Goal: Information Seeking & Learning: Learn about a topic

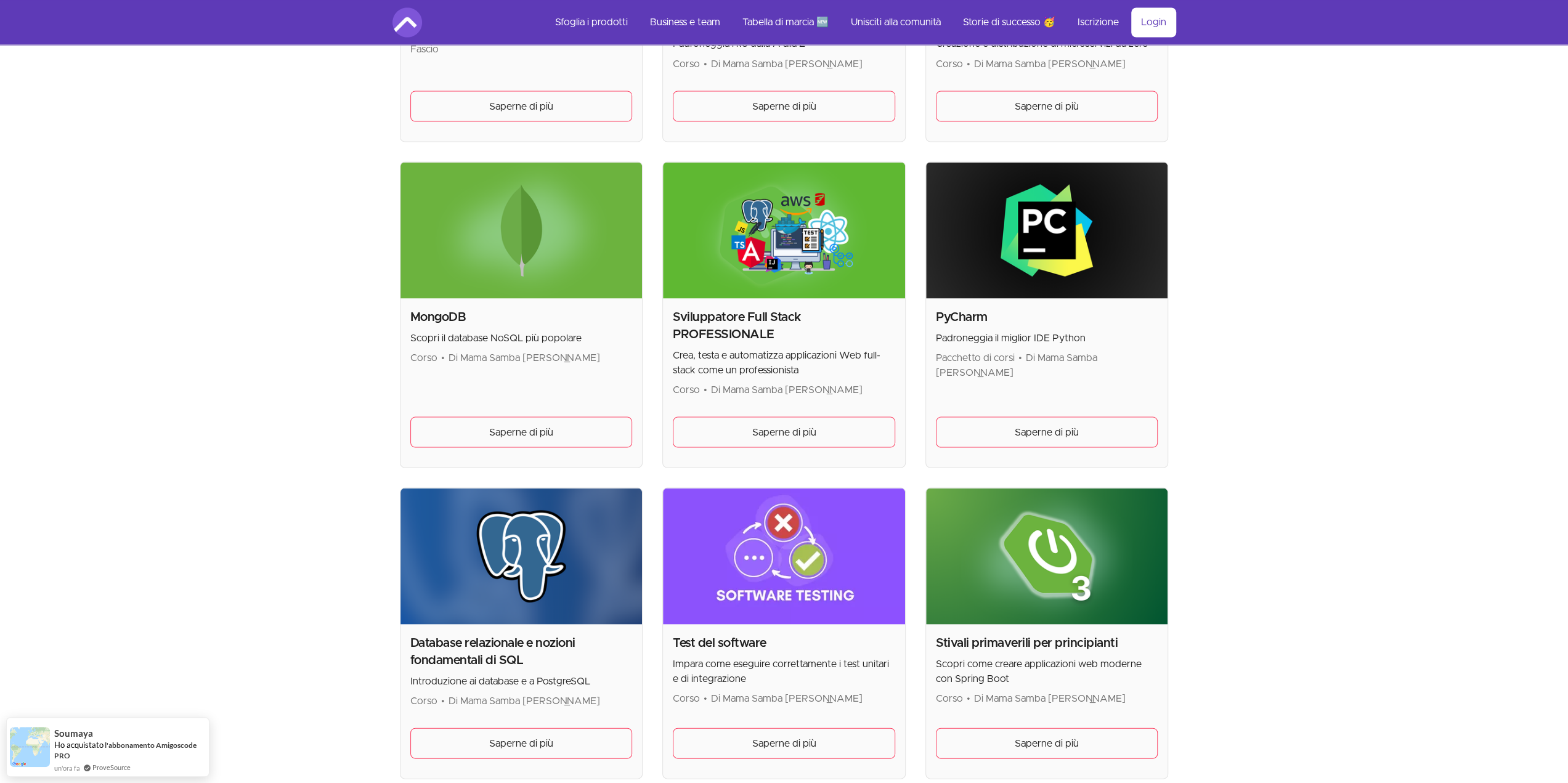
scroll to position [2545, 0]
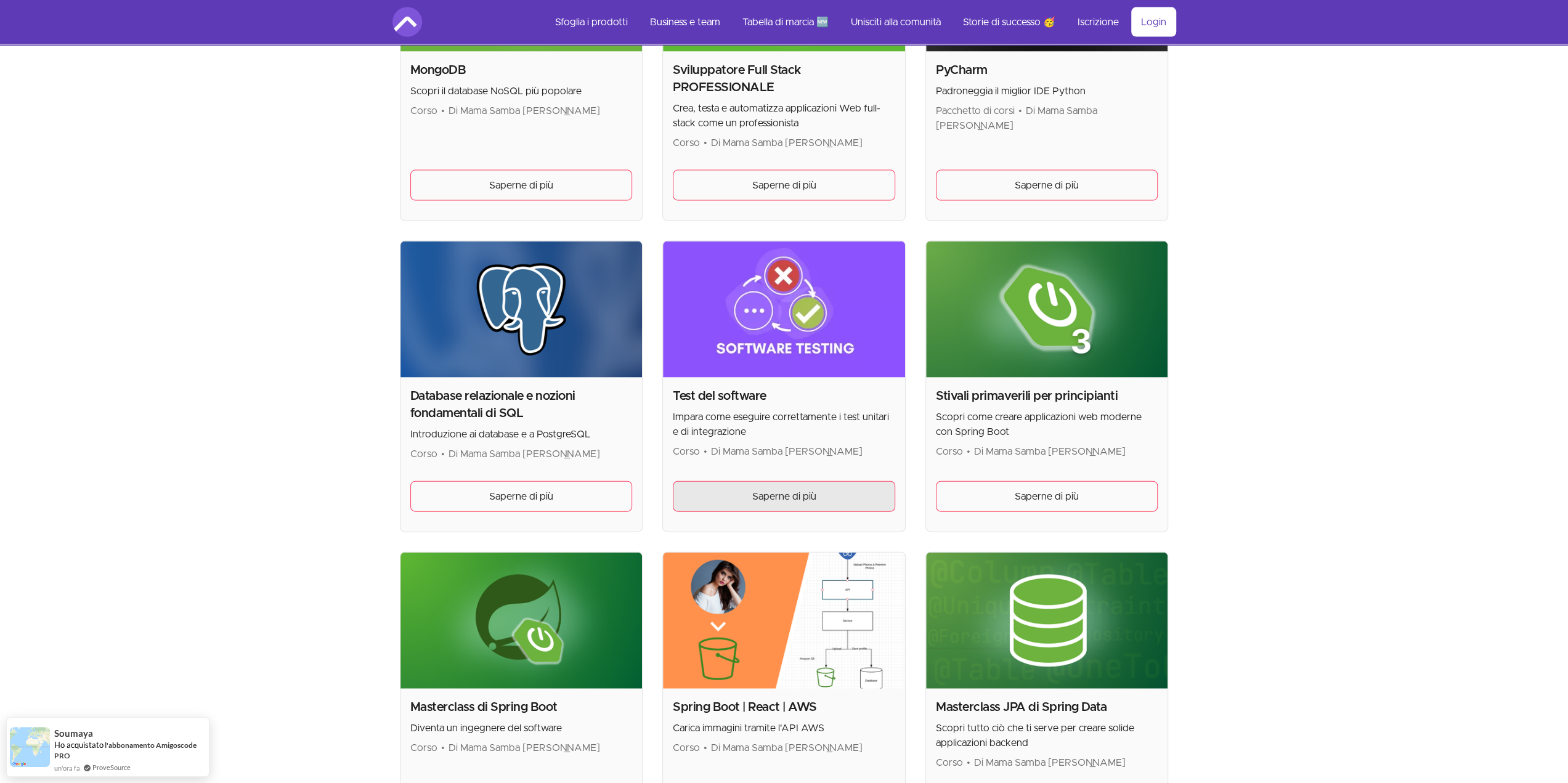
click at [810, 491] on font "Saperne di più" at bounding box center [783, 496] width 64 height 10
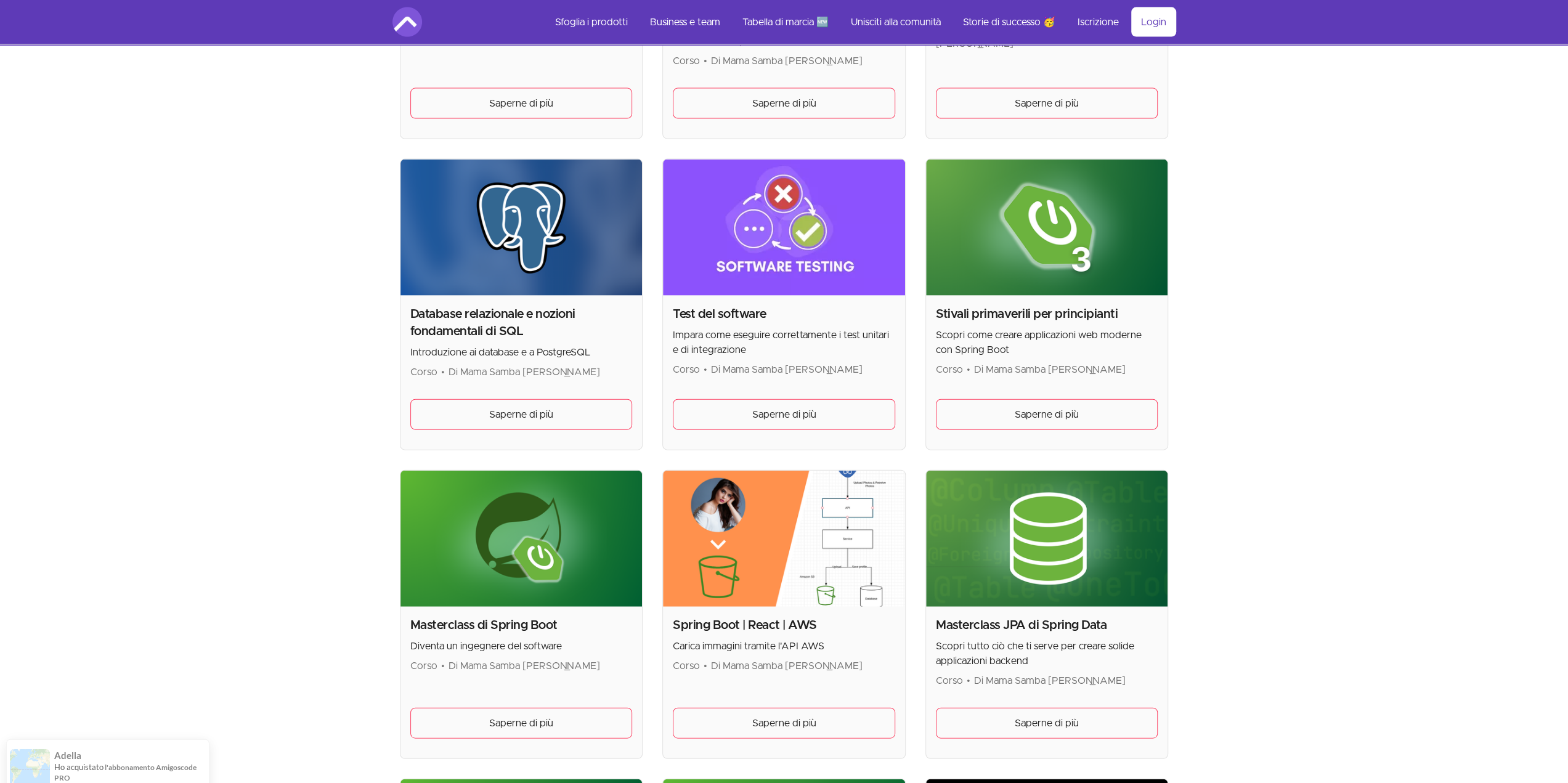
scroll to position [2791, 0]
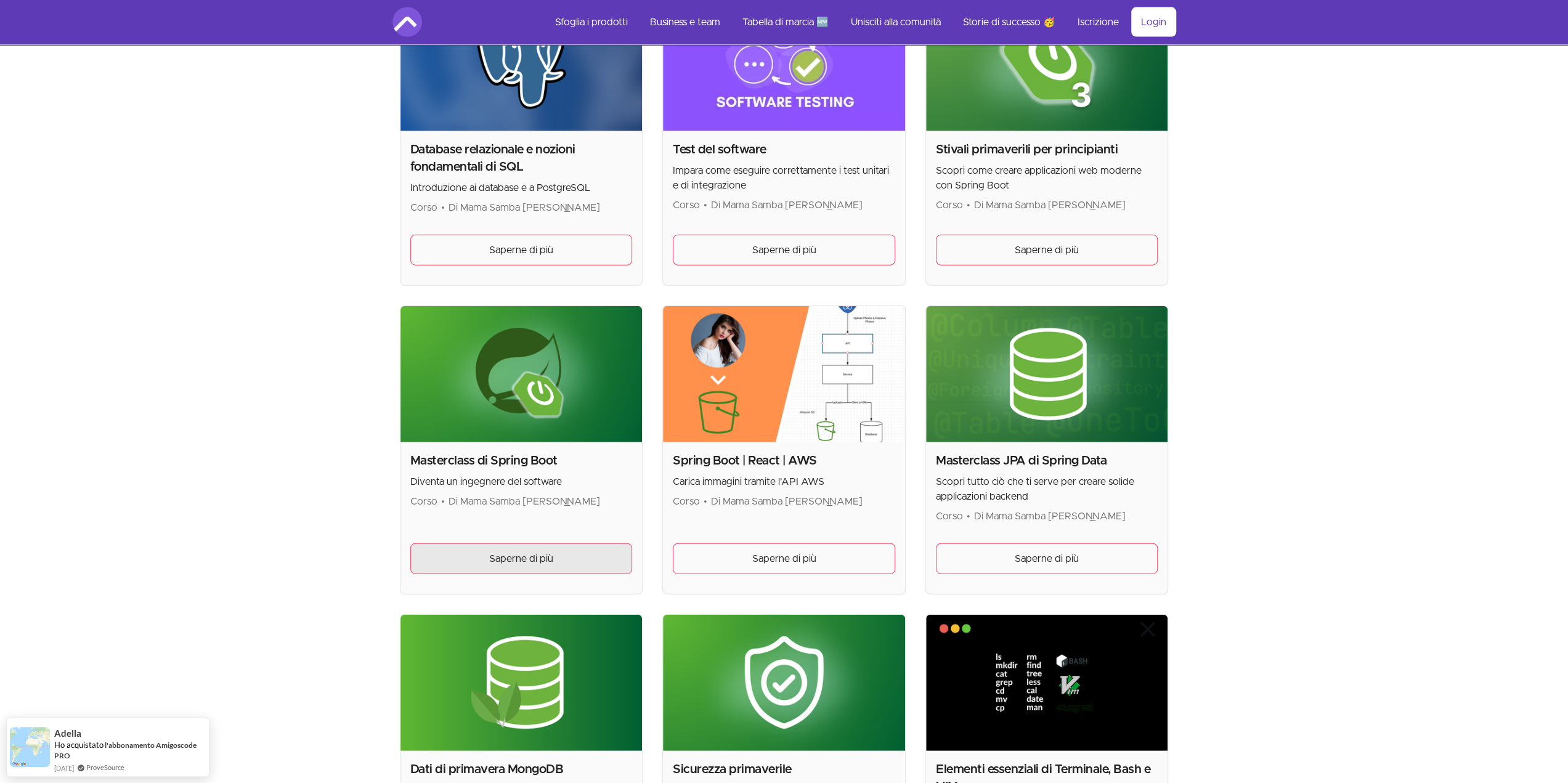
click at [596, 557] on link "Saperne di più" at bounding box center [521, 559] width 223 height 31
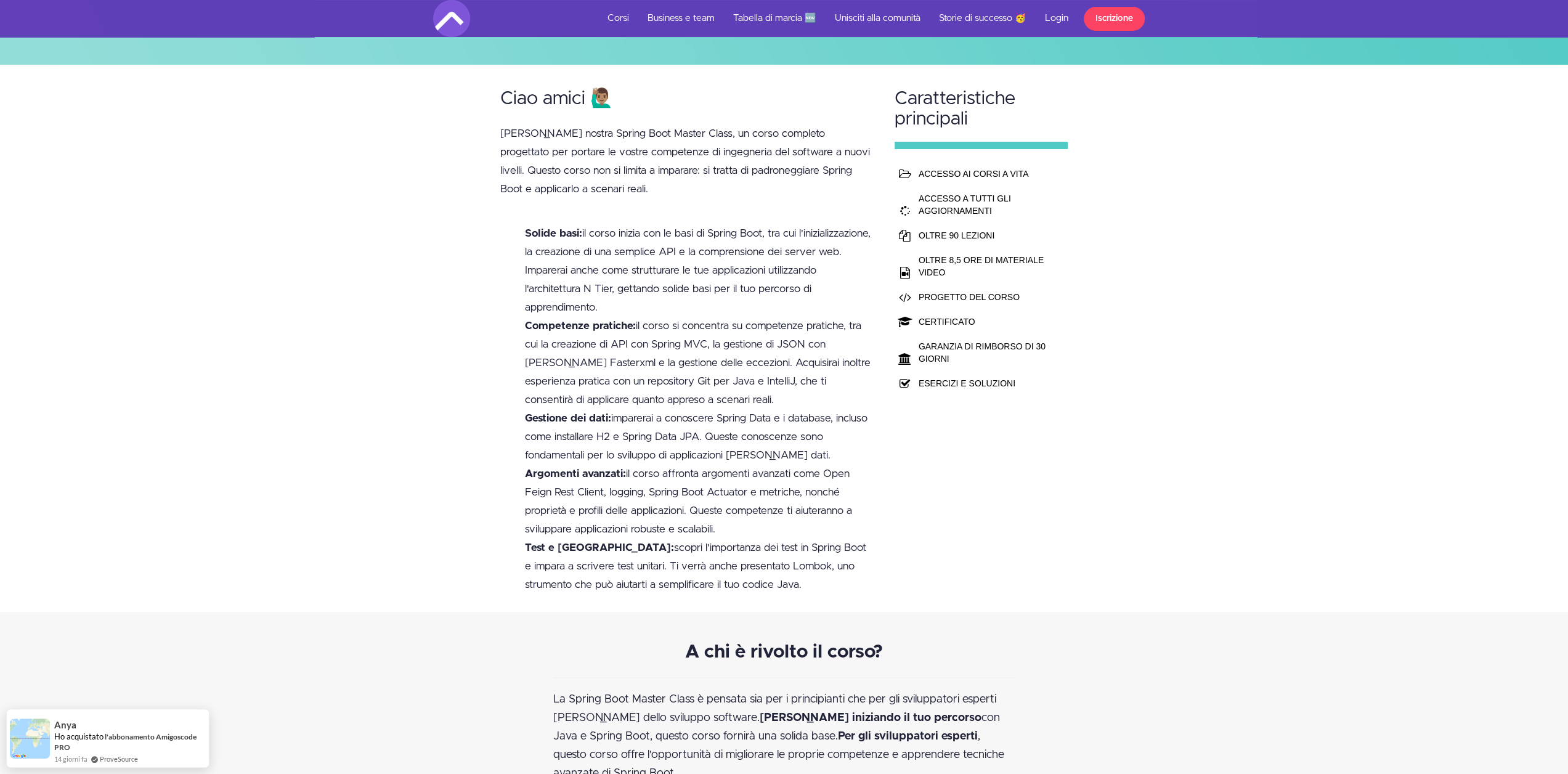
scroll to position [164, 0]
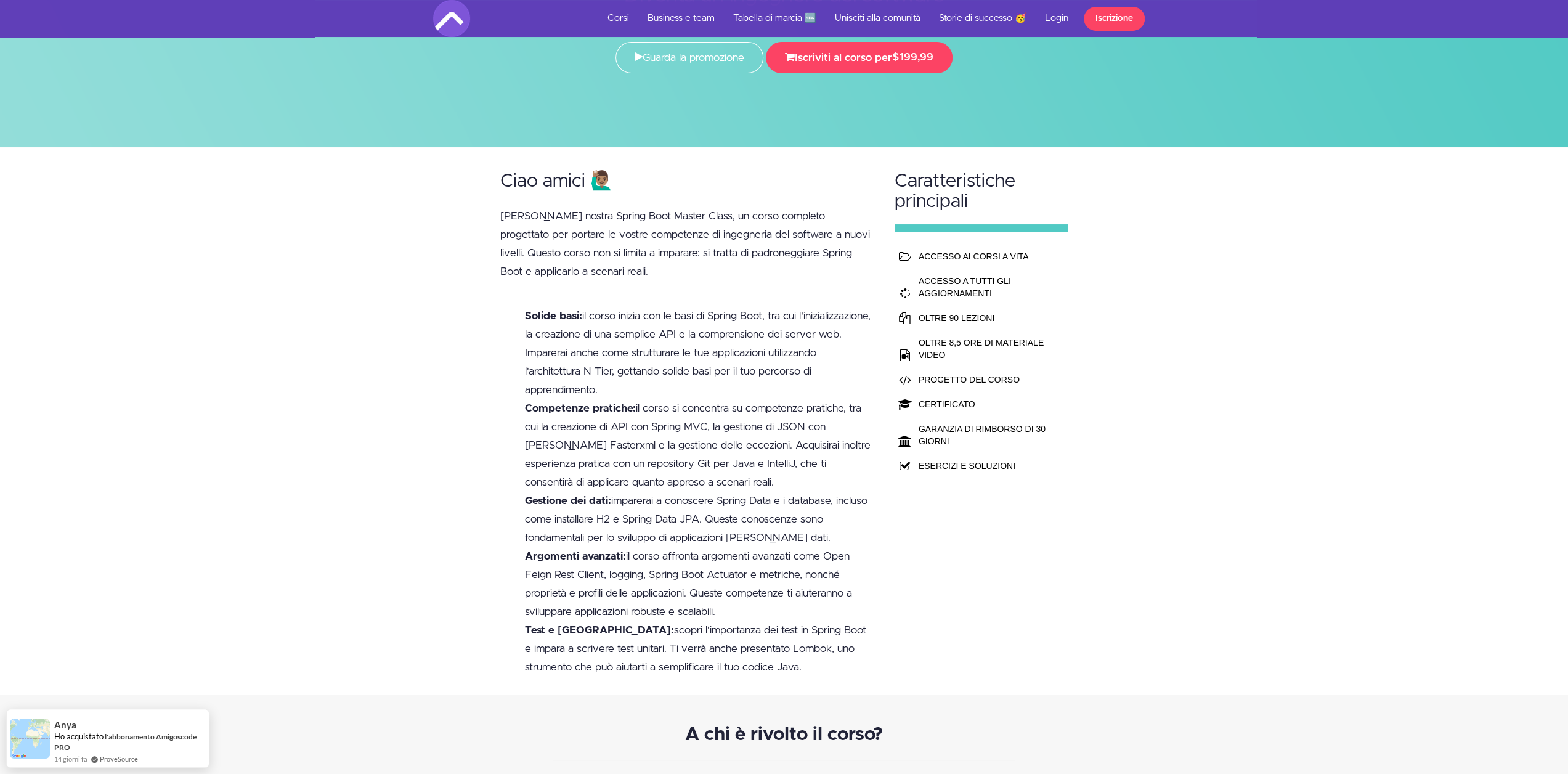
drag, startPoint x: 779, startPoint y: 338, endPoint x: 761, endPoint y: 338, distance: 18.0
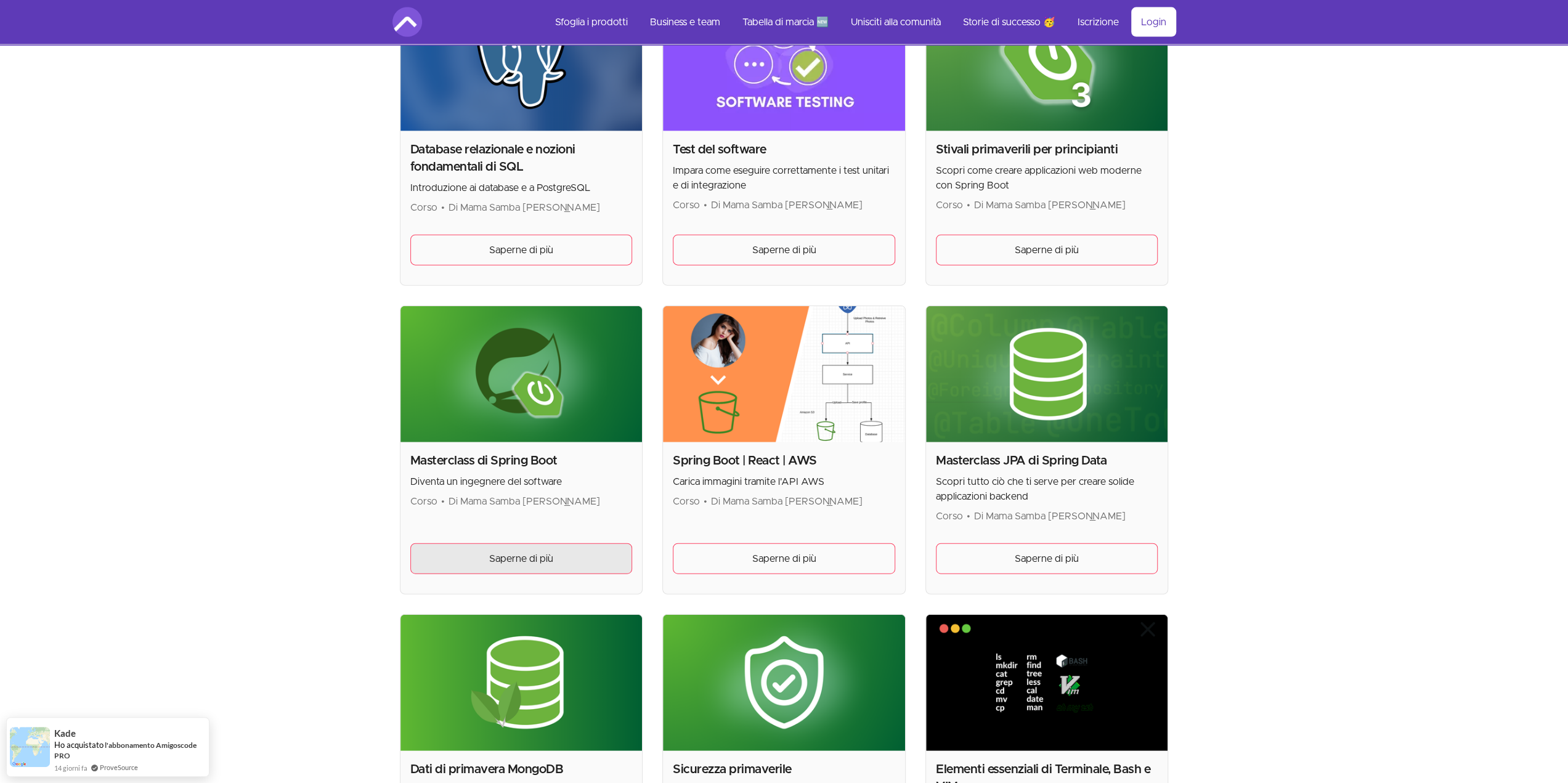
click at [561, 546] on link "Saperne di più" at bounding box center [521, 559] width 223 height 31
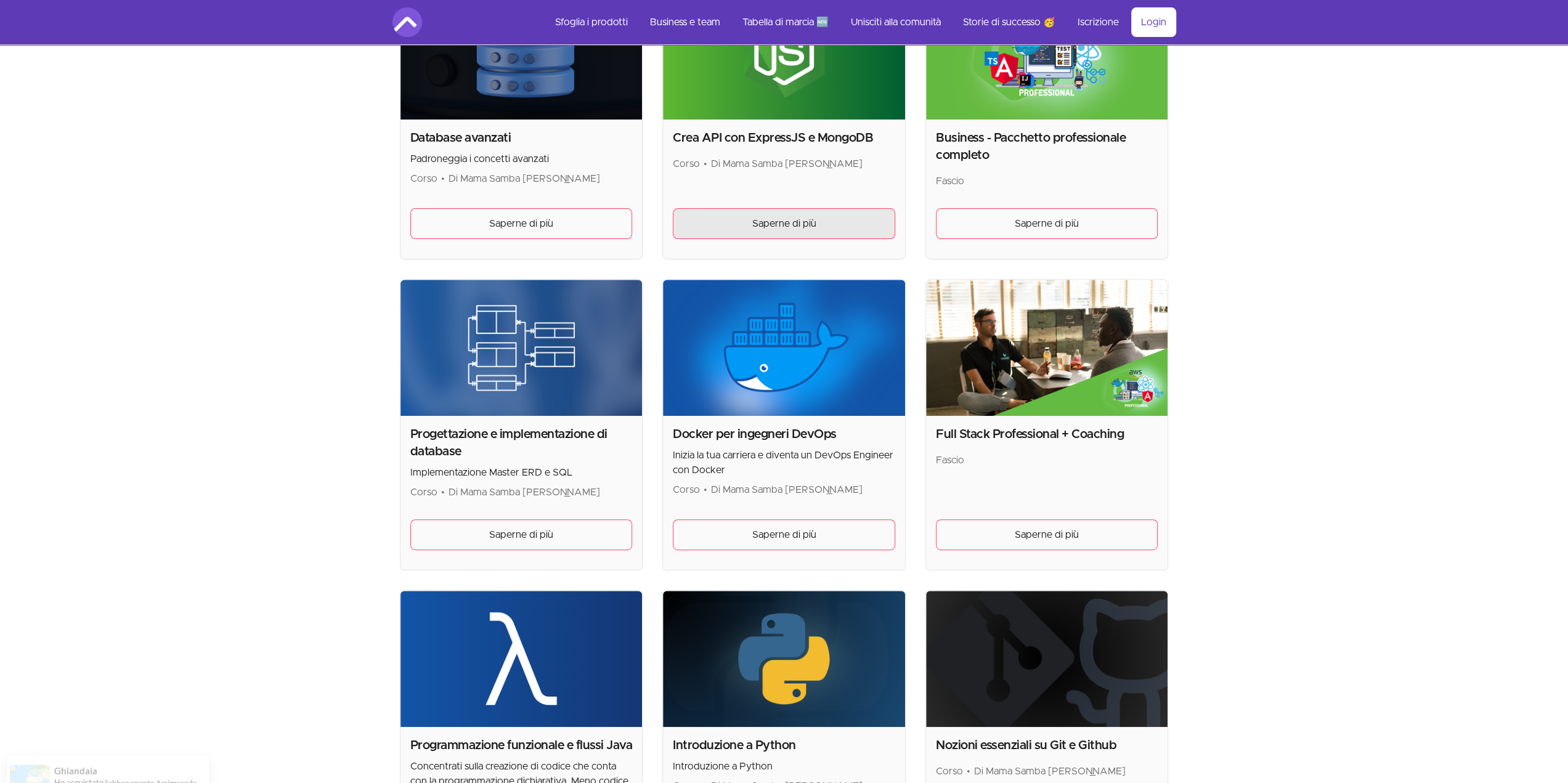
scroll to position [246, 0]
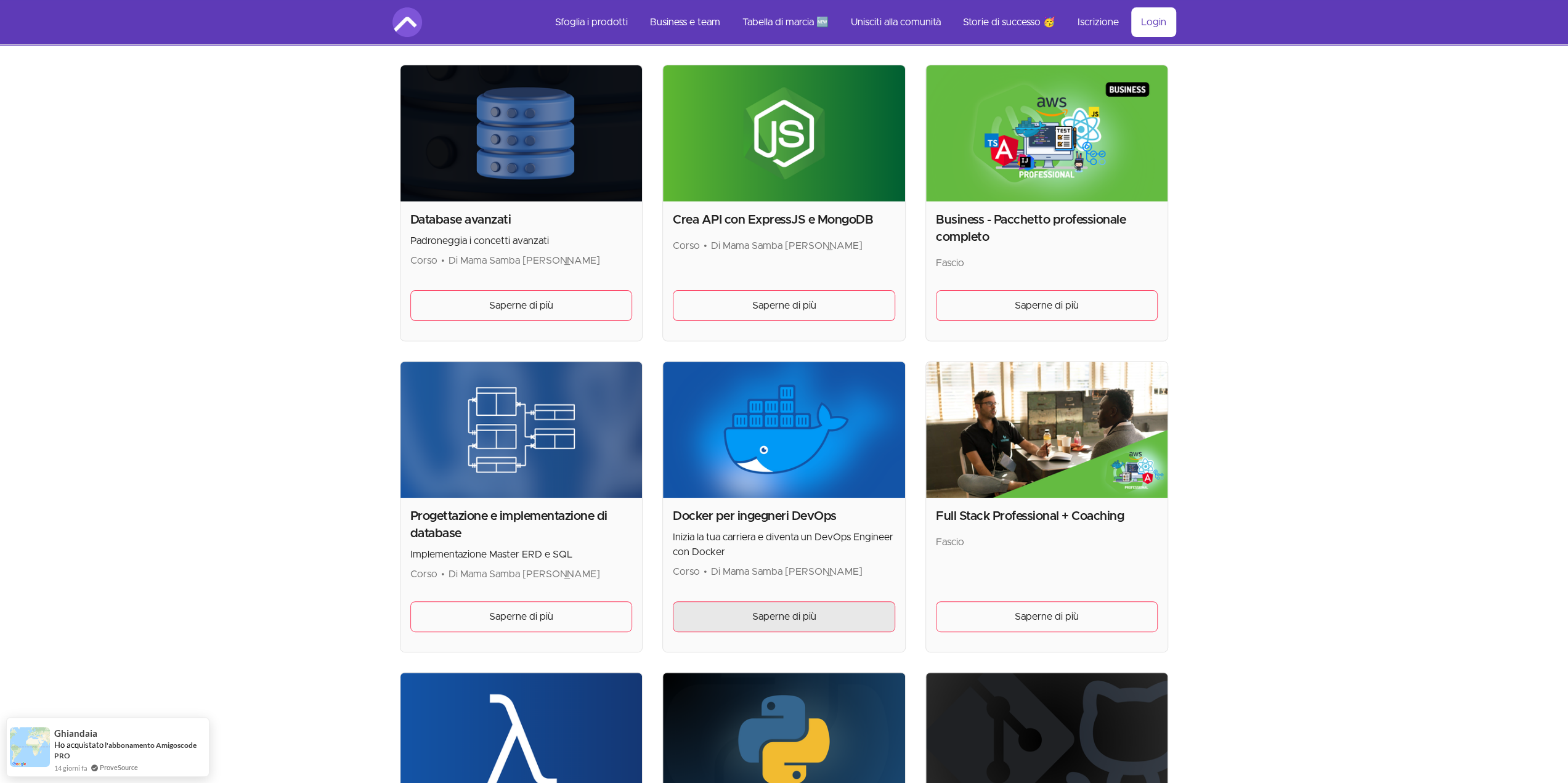
click at [795, 620] on span "Saperne di più" at bounding box center [783, 616] width 64 height 15
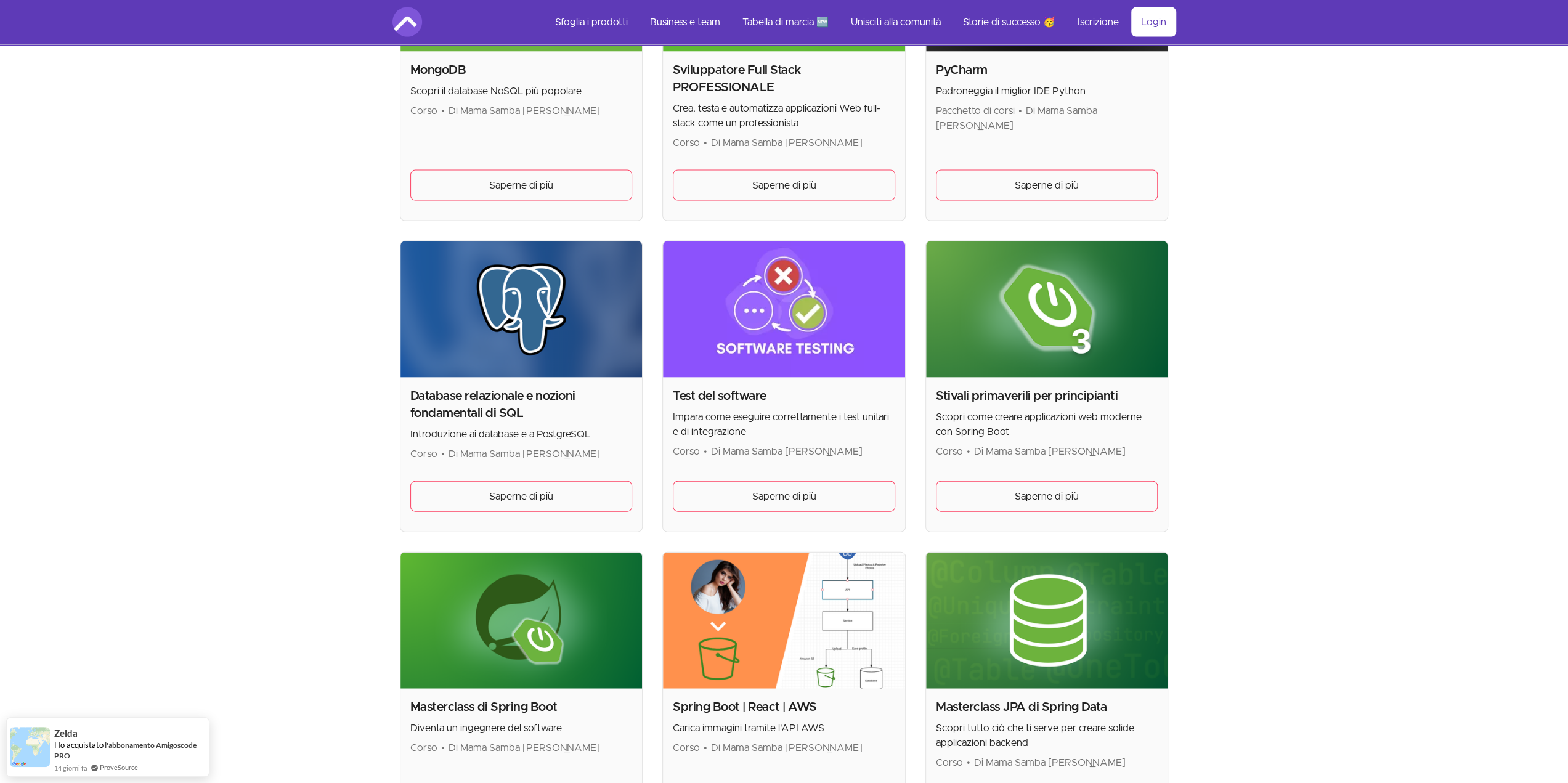
scroll to position [2873, 0]
